Goal: Answer question/provide support: Answer question/provide support

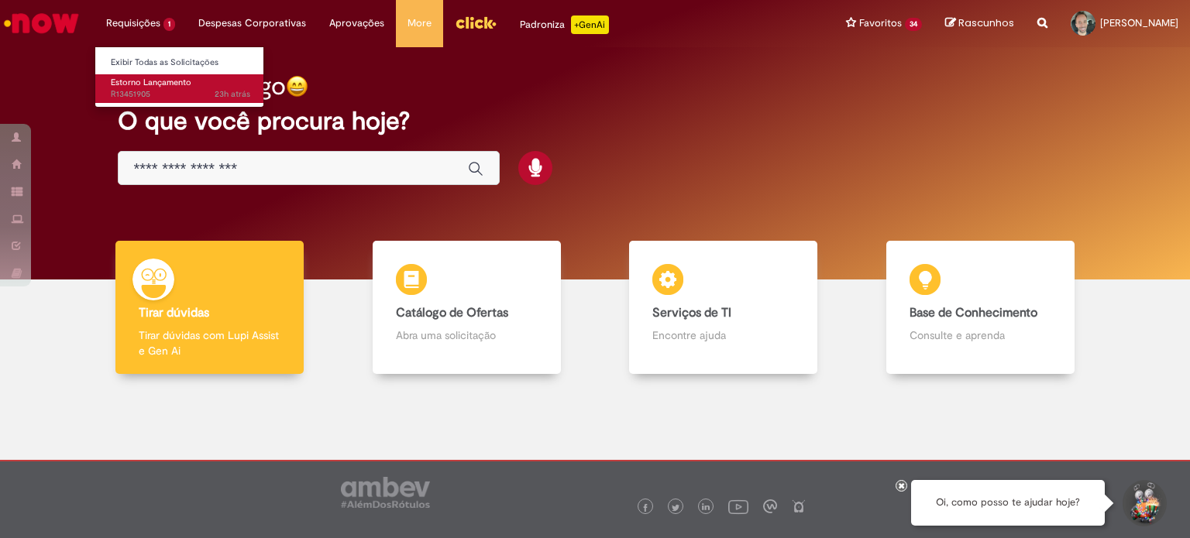
click at [146, 88] on link "Estorno Lançamento 23h atrás 23 horas atrás R13451905" at bounding box center [180, 88] width 170 height 29
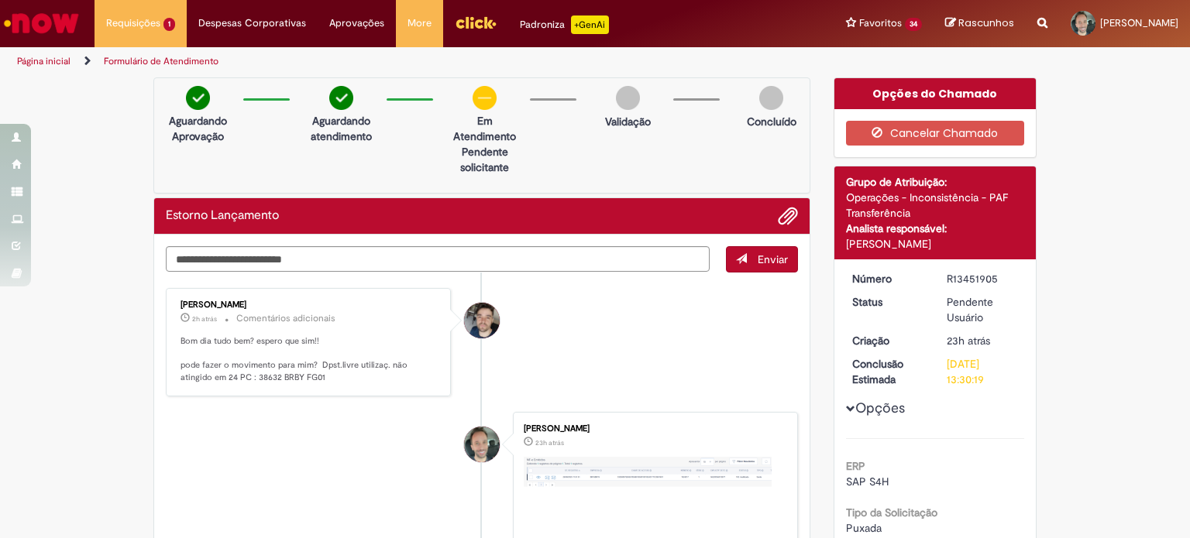
click at [248, 380] on p "Bom dia tudo bem? espero que sim!! pode fazer o movimento para mim? Dpst.livre …" at bounding box center [309, 359] width 258 height 49
click at [232, 378] on p "Bom dia tudo bem? espero que sim!! pode fazer o movimento para mim? Dpst.livre …" at bounding box center [309, 359] width 258 height 49
copy p "38632"
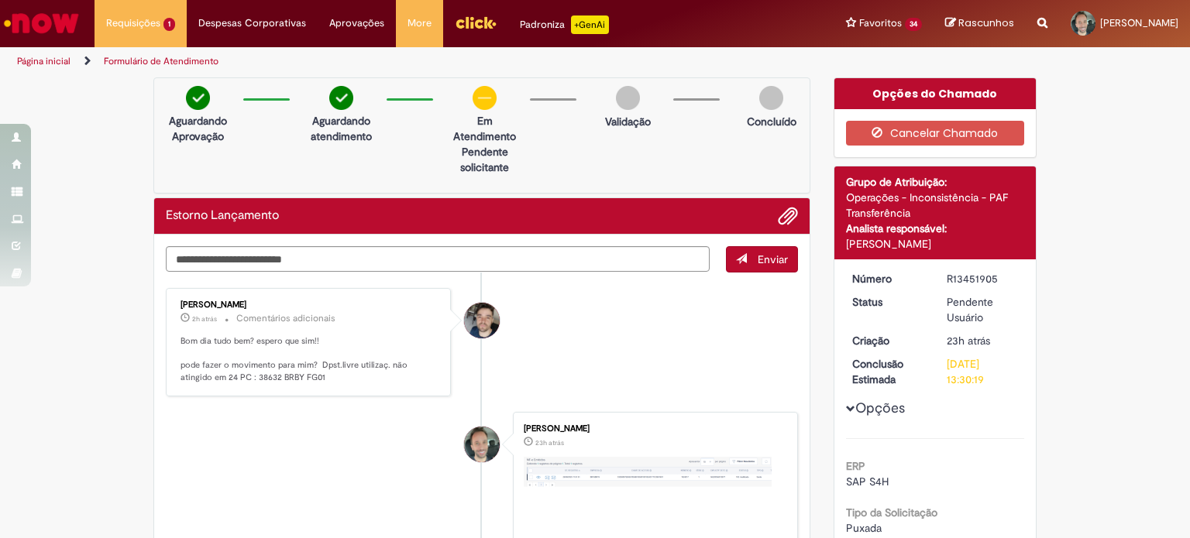
click at [277, 412] on li "[PERSON_NAME] 23h atrás 23 horas atrás Pavuna.png 65.4 KB" at bounding box center [482, 517] width 632 height 211
click at [223, 253] on textarea "Digite sua mensagem aqui..." at bounding box center [438, 259] width 544 height 26
type textarea "**********"
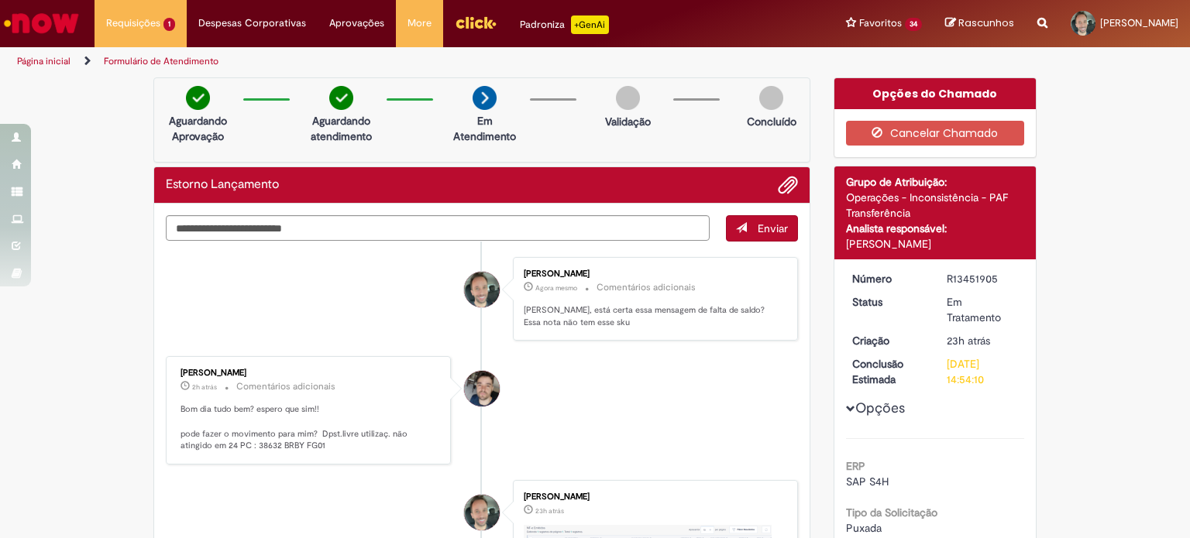
click at [686, 416] on li "[PERSON_NAME] 2h atrás 2 horas atrás Comentários adicionais Bom dia tudo bem? e…" at bounding box center [482, 410] width 632 height 108
click at [226, 442] on p "Bom dia tudo bem? espero que sim!! pode fazer o movimento para mim? Dpst.livre …" at bounding box center [309, 428] width 258 height 49
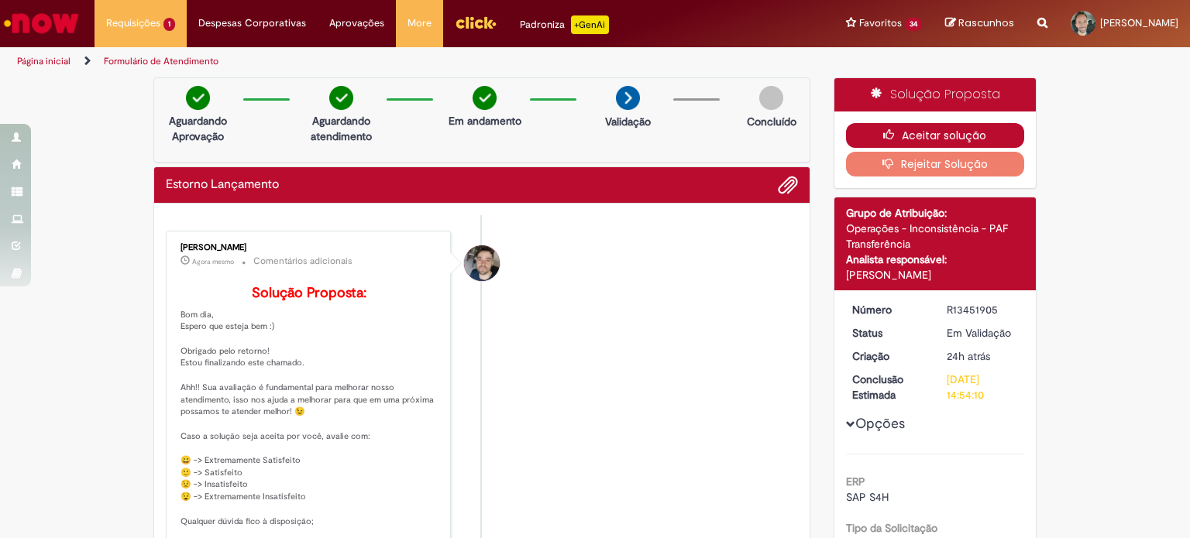
click at [926, 131] on button "Aceitar solução" at bounding box center [935, 135] width 179 height 25
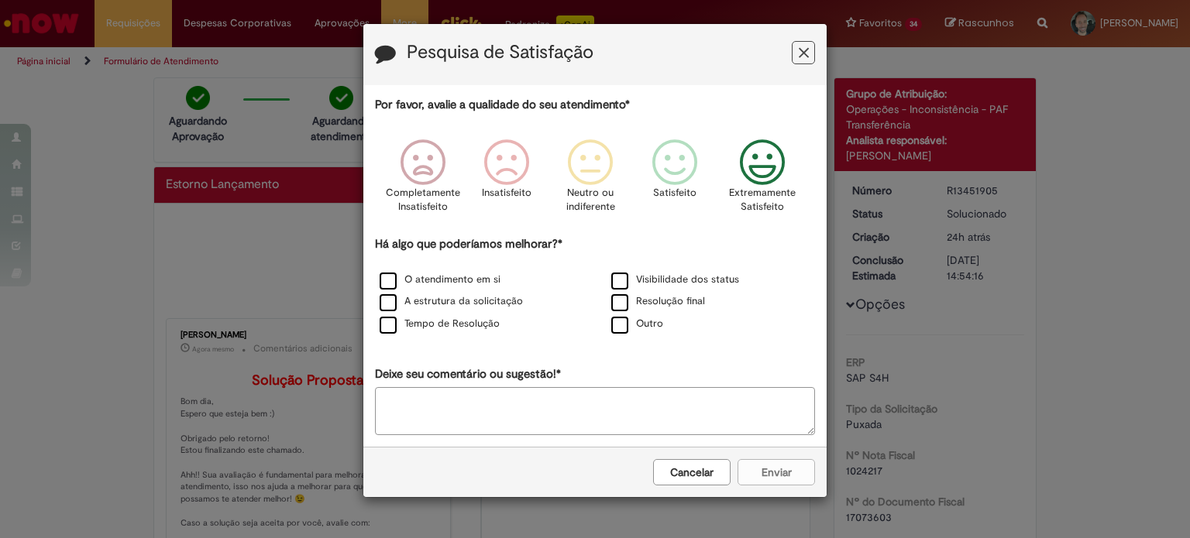
click at [784, 167] on icon "Feedback" at bounding box center [763, 162] width 58 height 46
click at [394, 273] on label "O atendimento em si" at bounding box center [440, 280] width 121 height 15
click at [784, 467] on button "Enviar" at bounding box center [775, 472] width 77 height 26
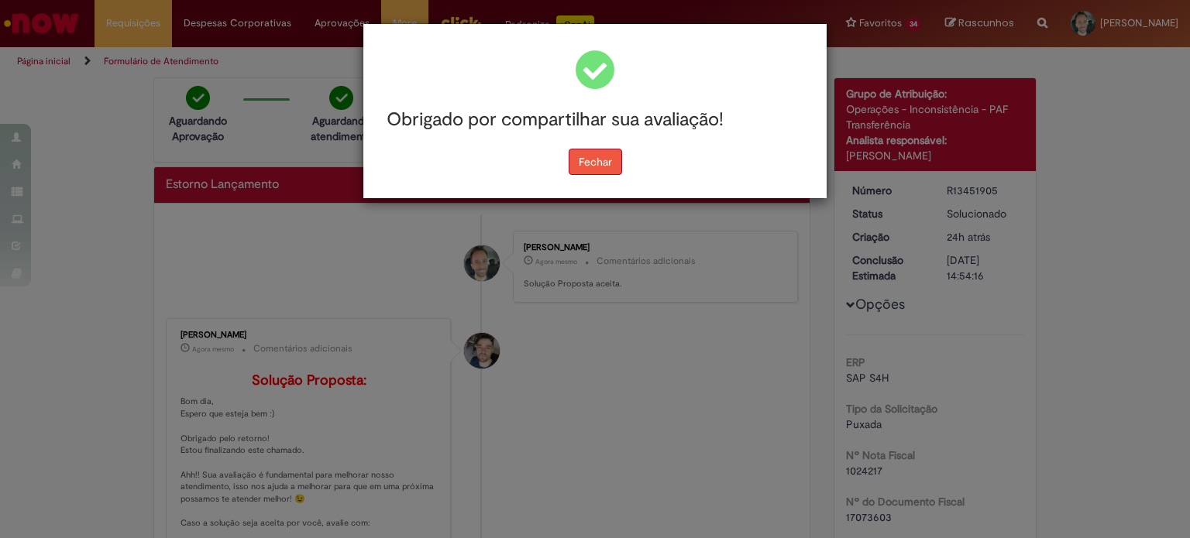
click at [595, 172] on button "Fechar" at bounding box center [595, 162] width 53 height 26
